Goal: Information Seeking & Learning: Learn about a topic

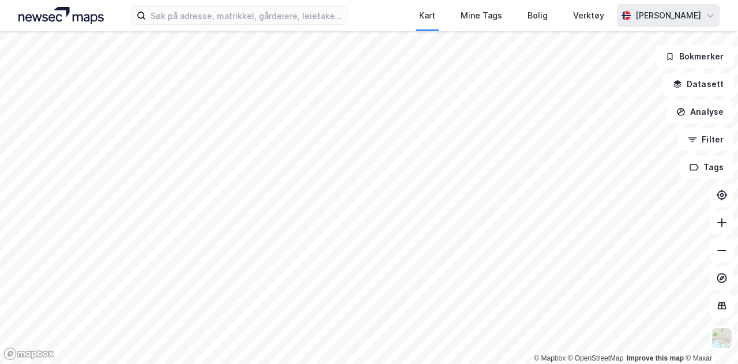
click at [706, 19] on icon at bounding box center [710, 15] width 9 height 9
